Goal: Complete application form

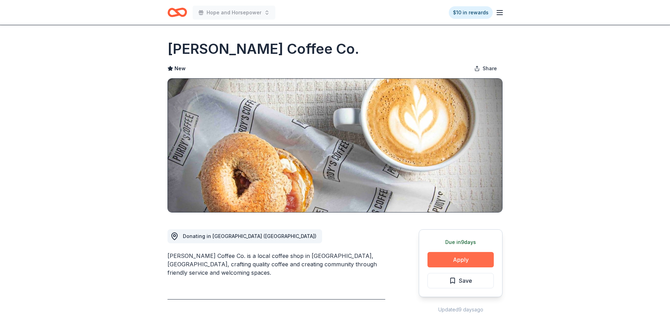
click at [442, 262] on button "Apply" at bounding box center [461, 259] width 66 height 15
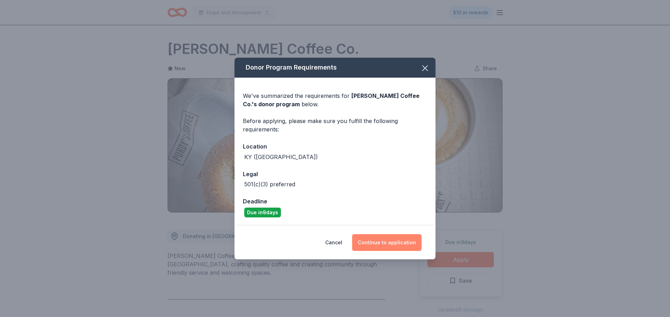
click at [390, 244] on button "Continue to application" at bounding box center [386, 242] width 69 height 17
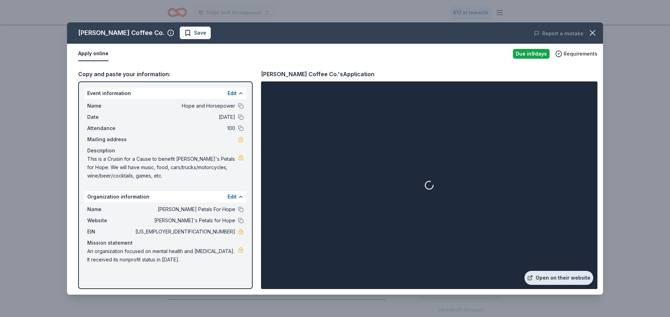
click at [568, 278] on link "Open on their website" at bounding box center [559, 278] width 69 height 14
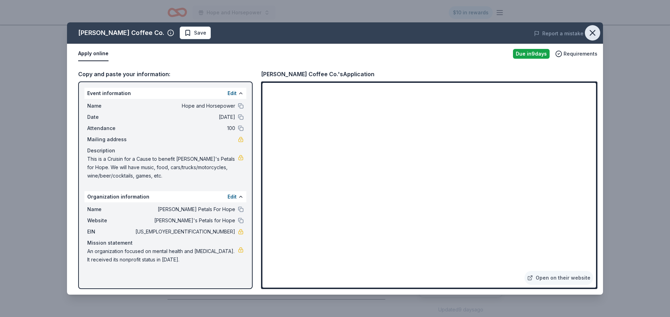
click at [598, 34] on button "button" at bounding box center [592, 32] width 15 height 15
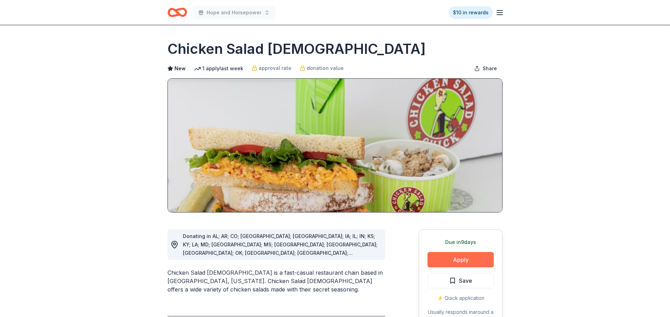
click at [450, 256] on button "Apply" at bounding box center [461, 259] width 66 height 15
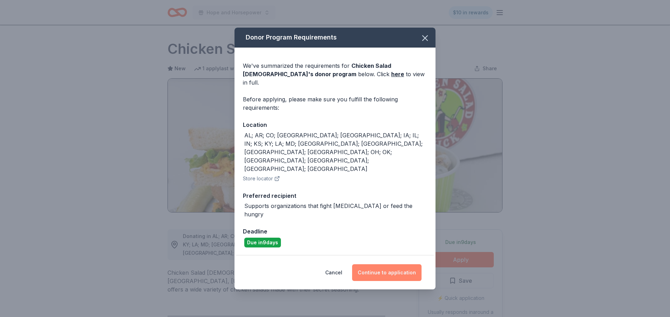
click at [407, 264] on button "Continue to application" at bounding box center [386, 272] width 69 height 17
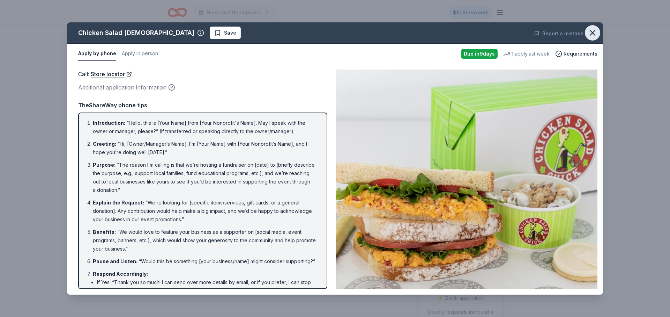
click at [595, 32] on icon "button" at bounding box center [593, 33] width 10 height 10
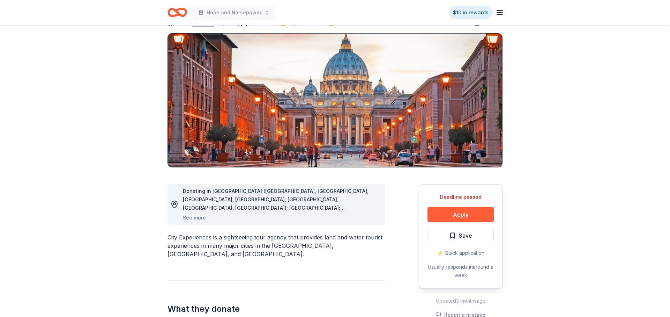
scroll to position [45, 0]
click at [190, 217] on button "See more" at bounding box center [194, 217] width 23 height 8
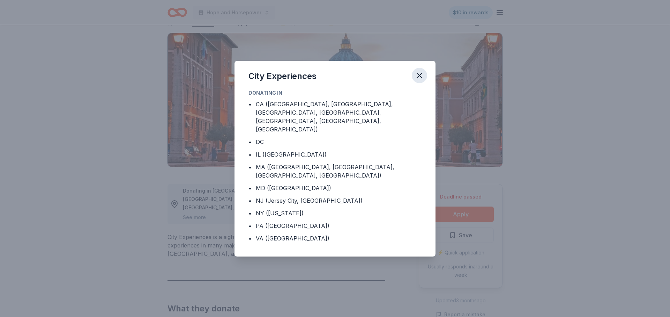
click at [422, 80] on icon "button" at bounding box center [420, 76] width 10 height 10
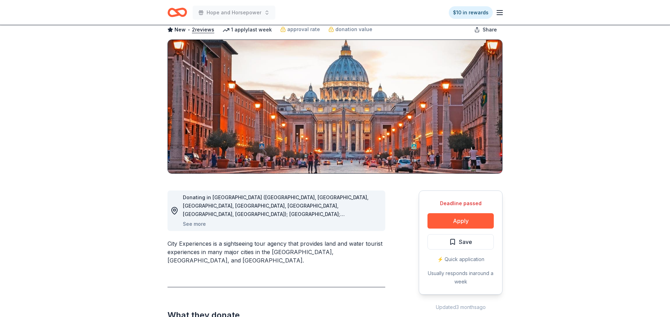
scroll to position [4, 0]
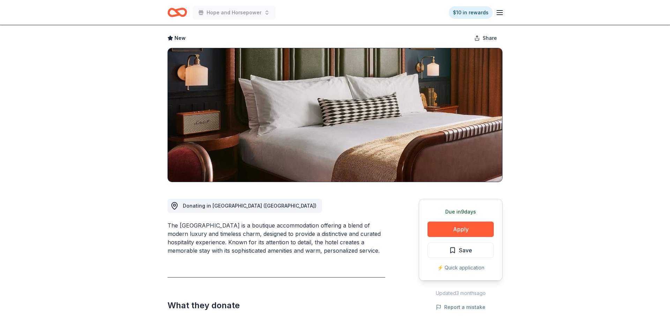
scroll to position [33, 0]
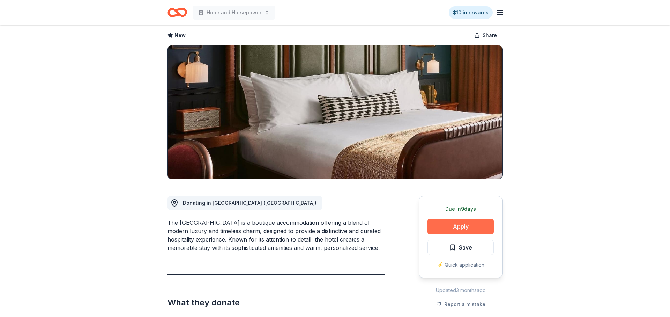
click at [457, 228] on button "Apply" at bounding box center [461, 226] width 66 height 15
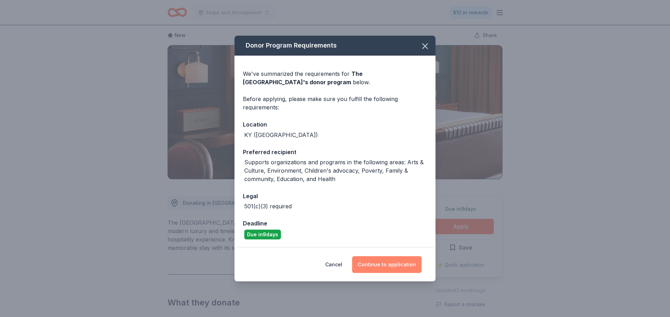
click at [388, 262] on button "Continue to application" at bounding box center [386, 264] width 69 height 17
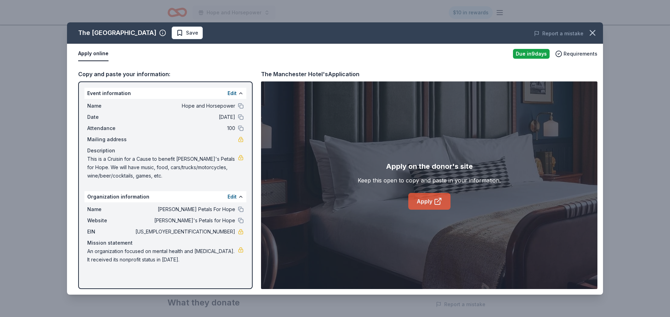
click at [431, 198] on link "Apply" at bounding box center [429, 201] width 42 height 17
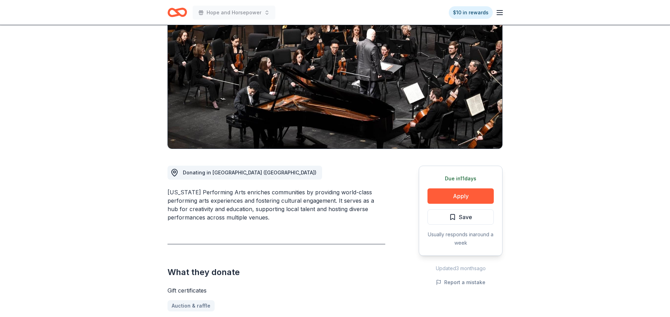
scroll to position [68, 0]
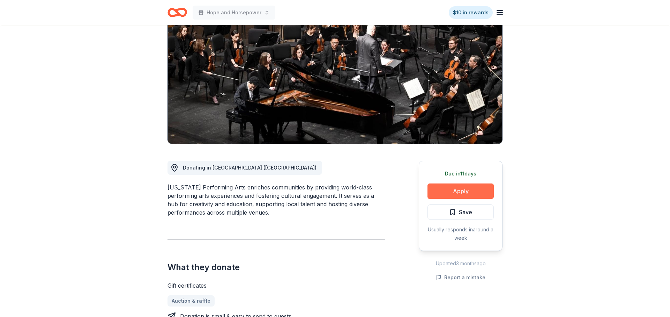
click at [482, 190] on button "Apply" at bounding box center [461, 190] width 66 height 15
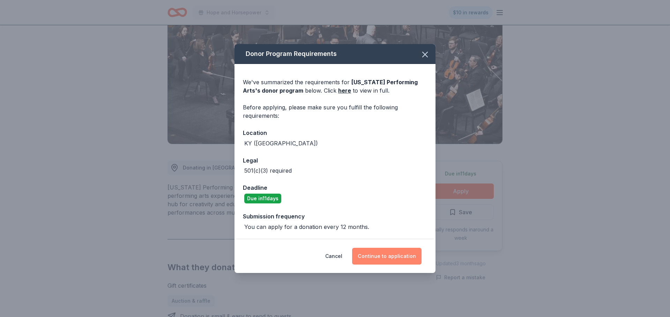
click at [392, 257] on button "Continue to application" at bounding box center [386, 256] width 69 height 17
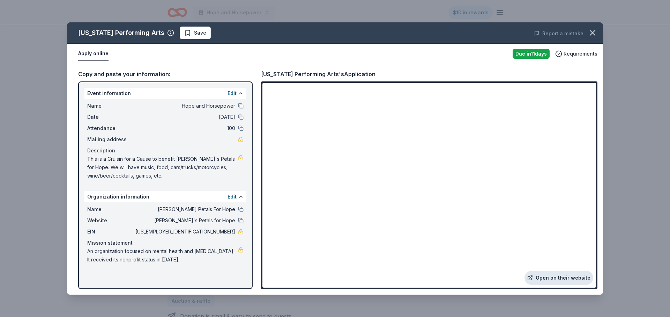
click at [554, 275] on link "Open on their website" at bounding box center [559, 278] width 69 height 14
click at [596, 34] on icon "button" at bounding box center [593, 33] width 10 height 10
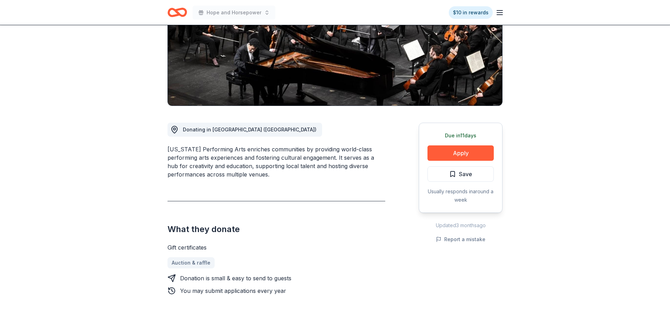
scroll to position [107, 0]
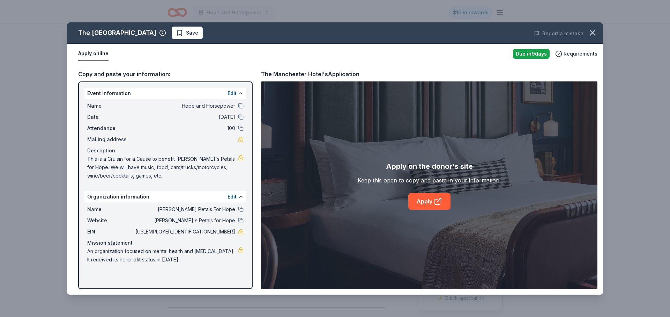
scroll to position [33, 0]
click at [425, 200] on link "Apply" at bounding box center [429, 201] width 42 height 17
